Goal: Information Seeking & Learning: Learn about a topic

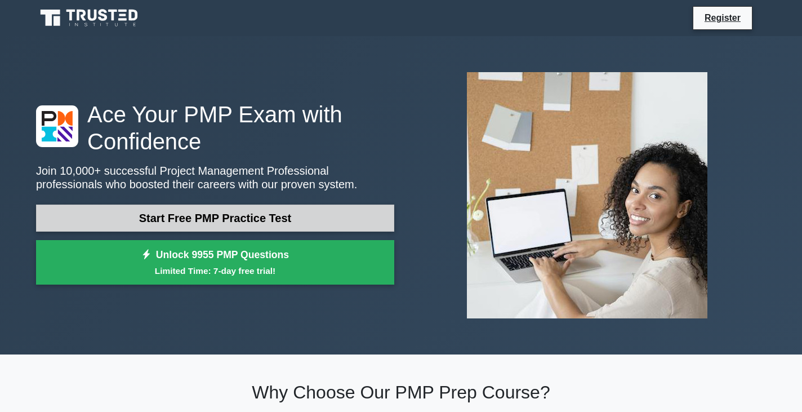
click at [201, 216] on link "Start Free PMP Practice Test" at bounding box center [215, 217] width 358 height 27
click at [192, 215] on link "Start Free PMP Practice Test" at bounding box center [215, 217] width 358 height 27
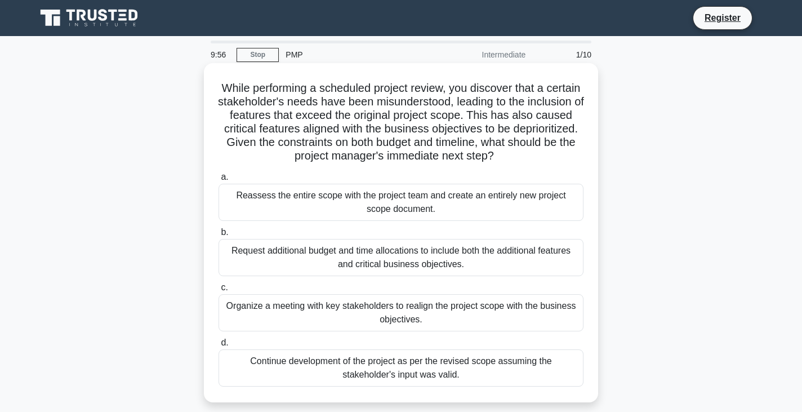
click at [377, 207] on div "Reassess the entire scope with the project team and create an entirely new proj…" at bounding box center [401, 202] width 365 height 37
click at [219, 181] on input "a. Reassess the entire scope with the project team and create an entirely new p…" at bounding box center [219, 176] width 0 height 7
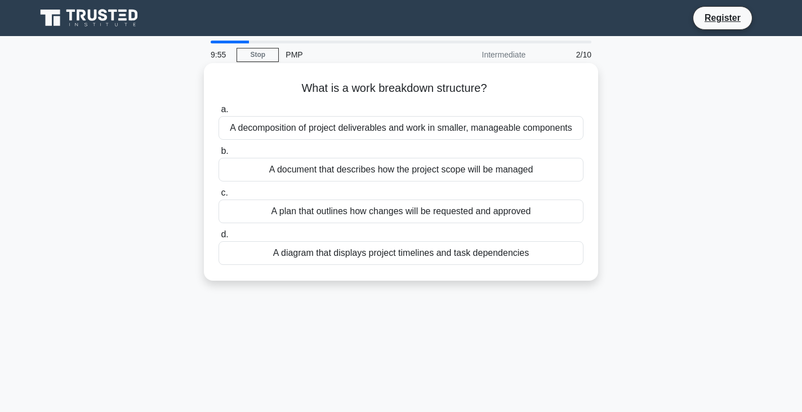
click at [320, 149] on label "b. A document that describes how the project scope will be managed" at bounding box center [401, 162] width 365 height 37
click at [219, 149] on input "b. A document that describes how the project scope will be managed" at bounding box center [219, 151] width 0 height 7
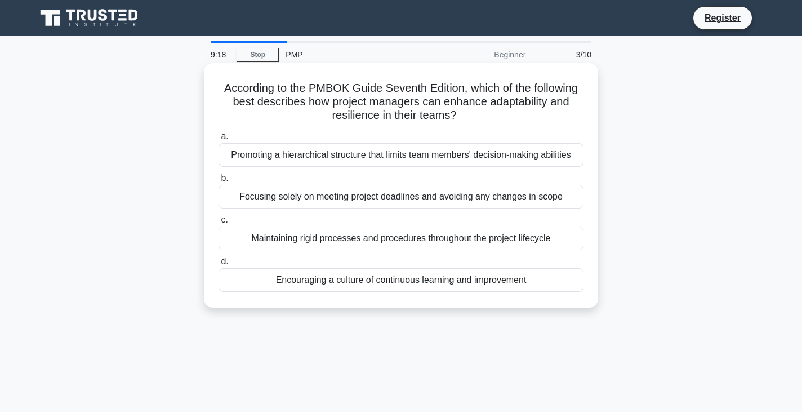
click at [377, 287] on div "Encouraging a culture of continuous learning and improvement" at bounding box center [401, 280] width 365 height 24
click at [219, 265] on input "d. Encouraging a culture of continuous learning and improvement" at bounding box center [219, 261] width 0 height 7
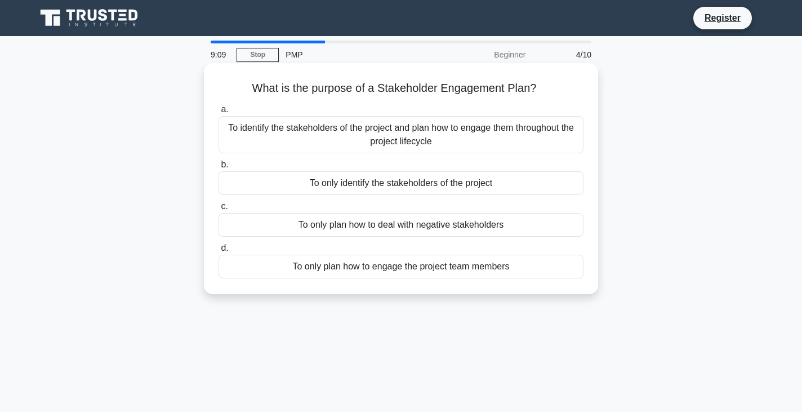
click at [271, 130] on div "To identify the stakeholders of the project and plan how to engage them through…" at bounding box center [401, 134] width 365 height 37
click at [219, 113] on input "a. To identify the stakeholders of the project and plan how to engage them thro…" at bounding box center [219, 109] width 0 height 7
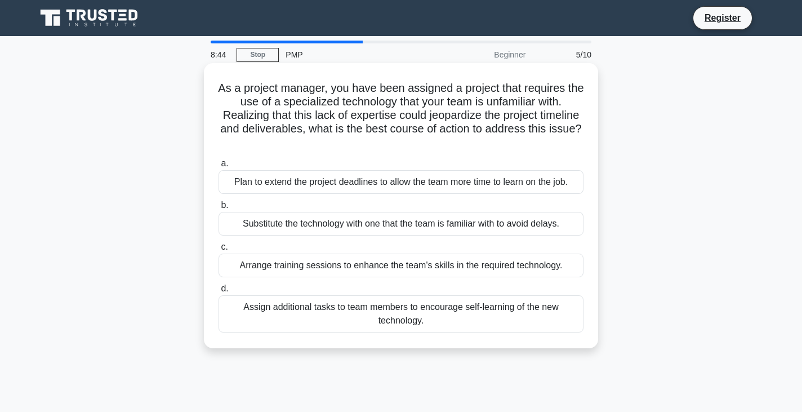
click at [248, 271] on div "Arrange training sessions to enhance the team's skills in the required technolo…" at bounding box center [401, 265] width 365 height 24
click at [219, 251] on input "c. Arrange training sessions to enhance the team's skills in the required techn…" at bounding box center [219, 246] width 0 height 7
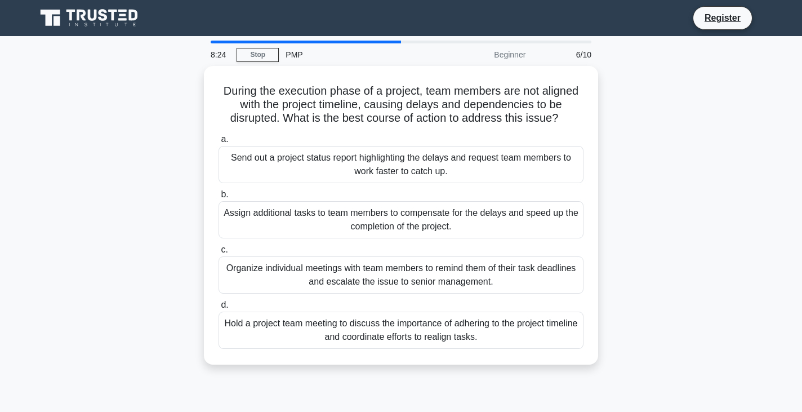
click at [100, 154] on div "During the execution phase of a project, team members are not aligned with the …" at bounding box center [401, 222] width 744 height 312
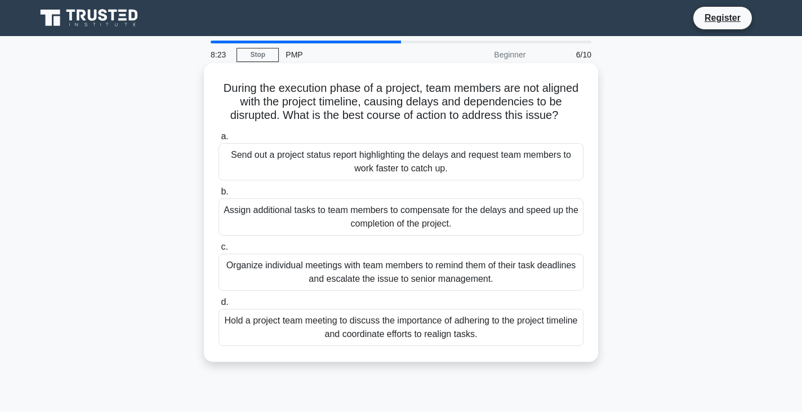
click at [252, 272] on div "Organize individual meetings with team members to remind them of their task dea…" at bounding box center [401, 271] width 365 height 37
click at [219, 251] on input "c. Organize individual meetings with team members to remind them of their task …" at bounding box center [219, 246] width 0 height 7
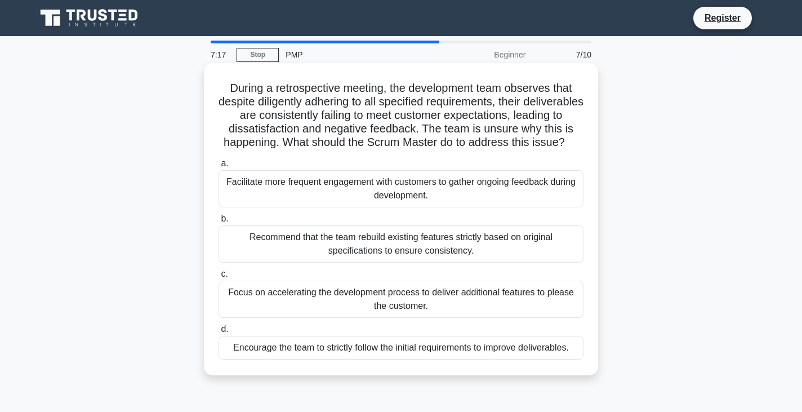
click at [273, 207] on div "Facilitate more frequent engagement with customers to gather ongoing feedback d…" at bounding box center [401, 188] width 365 height 37
click at [219, 167] on input "a. Facilitate more frequent engagement with customers to gather ongoing feedbac…" at bounding box center [219, 163] width 0 height 7
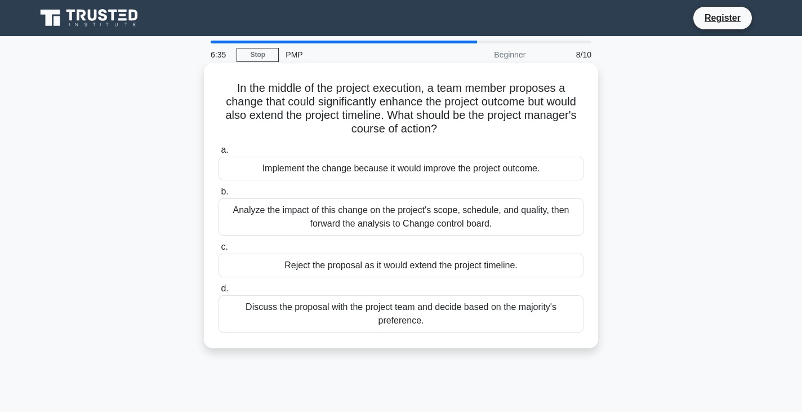
click at [255, 211] on div "Analyze the impact of this change on the project's scope, schedule, and quality…" at bounding box center [401, 216] width 365 height 37
click at [219, 195] on input "b. Analyze the impact of this change on the project's scope, schedule, and qual…" at bounding box center [219, 191] width 0 height 7
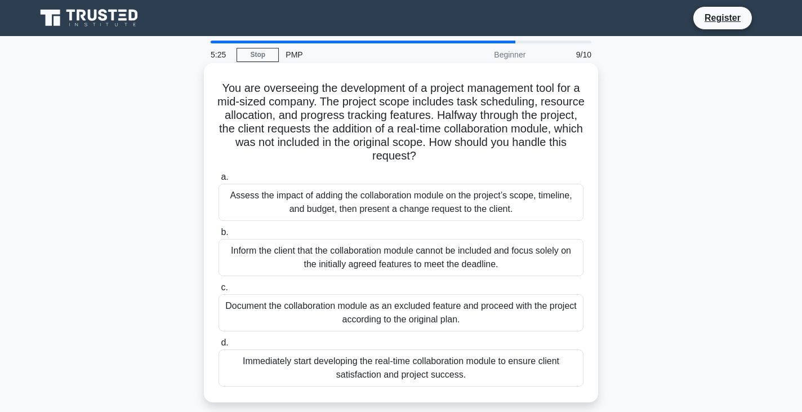
click at [291, 193] on div "Assess the impact of adding the collaboration module on the project’s scope, ti…" at bounding box center [401, 202] width 365 height 37
click at [219, 181] on input "a. Assess the impact of adding the collaboration module on the project’s scope,…" at bounding box center [219, 176] width 0 height 7
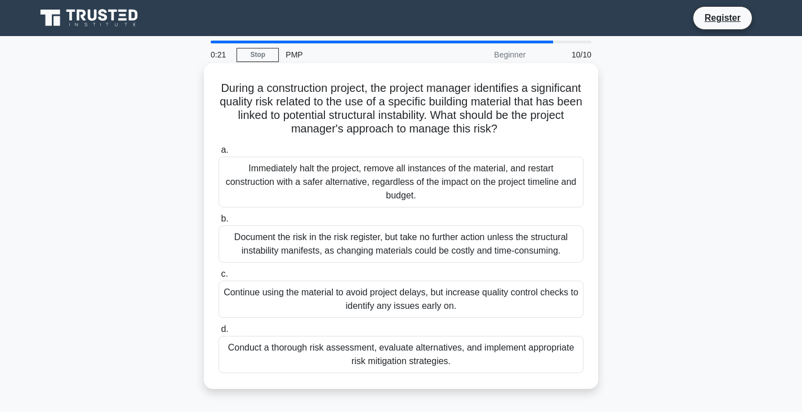
click at [297, 353] on div "Conduct a thorough risk assessment, evaluate alternatives, and implement approp…" at bounding box center [401, 354] width 365 height 37
click at [219, 333] on input "d. Conduct a thorough risk assessment, evaluate alternatives, and implement app…" at bounding box center [219, 329] width 0 height 7
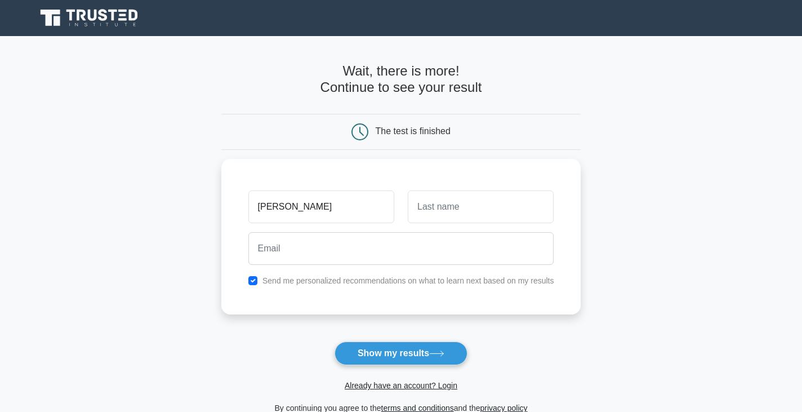
type input "ahmed"
type input "hajjeh"
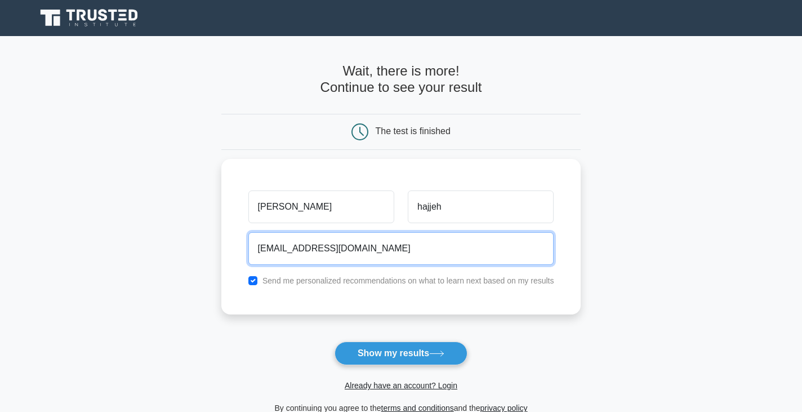
type input "hajjeh14@gmail.com"
click at [335, 341] on button "Show my results" at bounding box center [401, 353] width 133 height 24
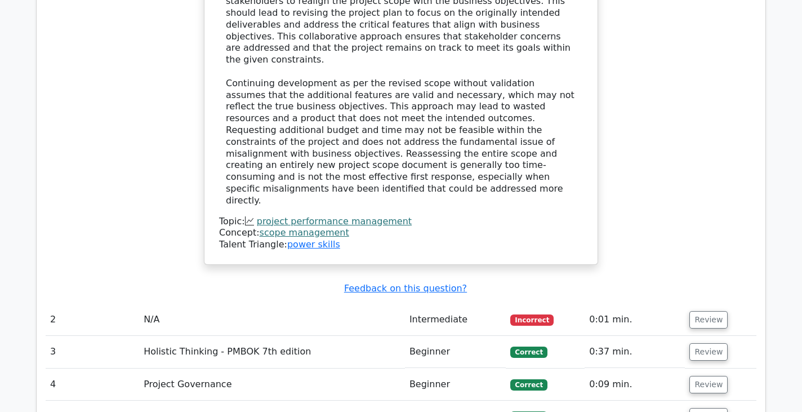
scroll to position [1469, 0]
click at [695, 310] on button "Review" at bounding box center [708, 318] width 38 height 17
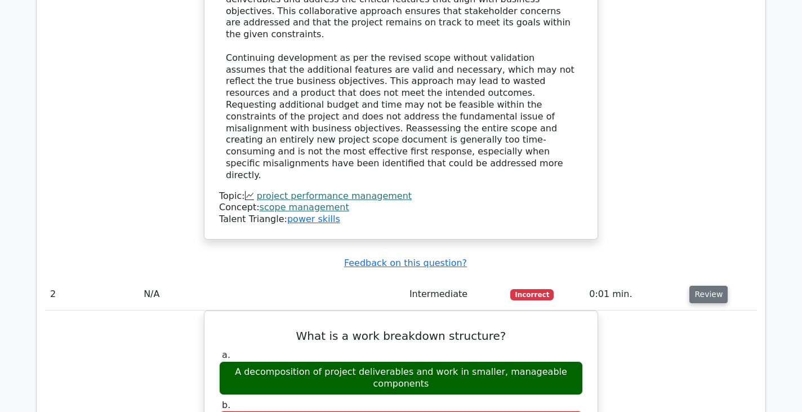
scroll to position [1494, 0]
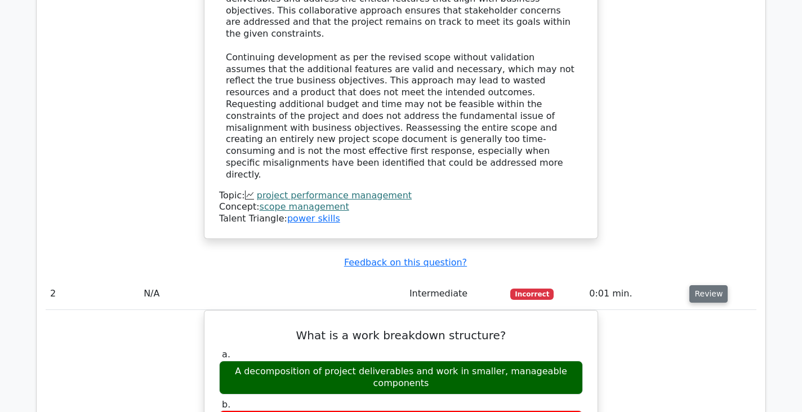
click at [698, 285] on button "Review" at bounding box center [708, 293] width 38 height 17
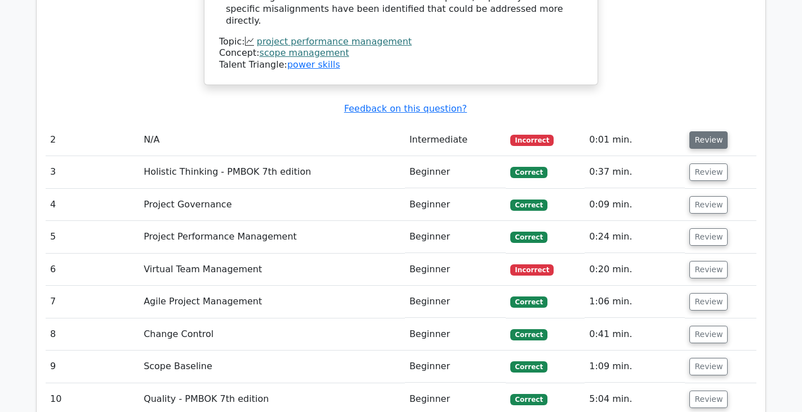
scroll to position [1648, 0]
click at [700, 260] on button "Review" at bounding box center [708, 268] width 38 height 17
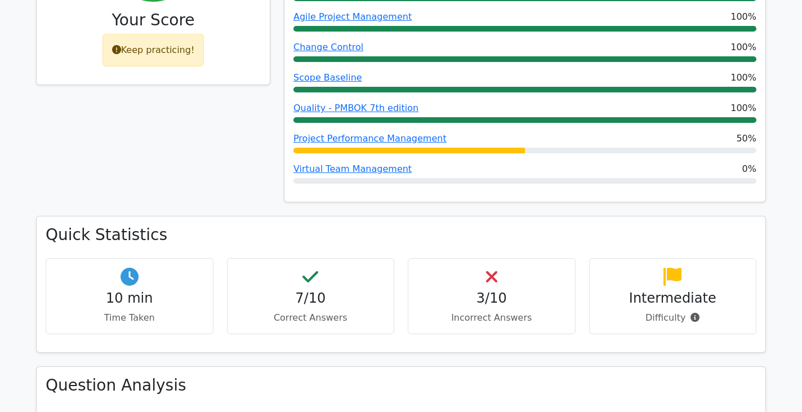
scroll to position [0, 0]
